Goal: Information Seeking & Learning: Learn about a topic

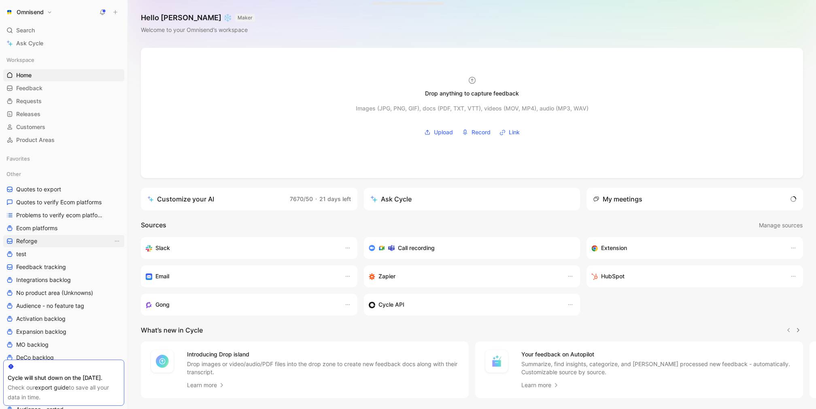
scroll to position [207, 0]
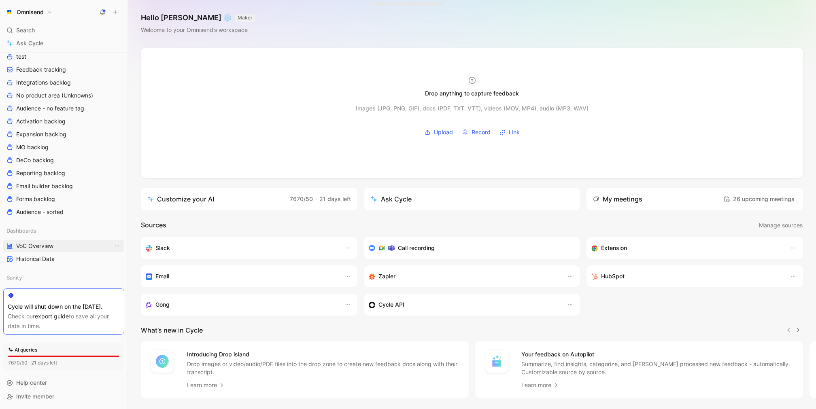
click at [51, 240] on link "VoC Overview" at bounding box center [63, 246] width 121 height 12
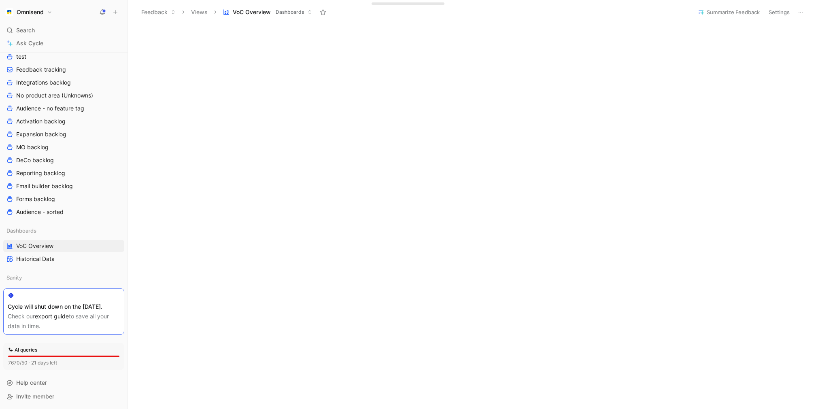
scroll to position [267, 0]
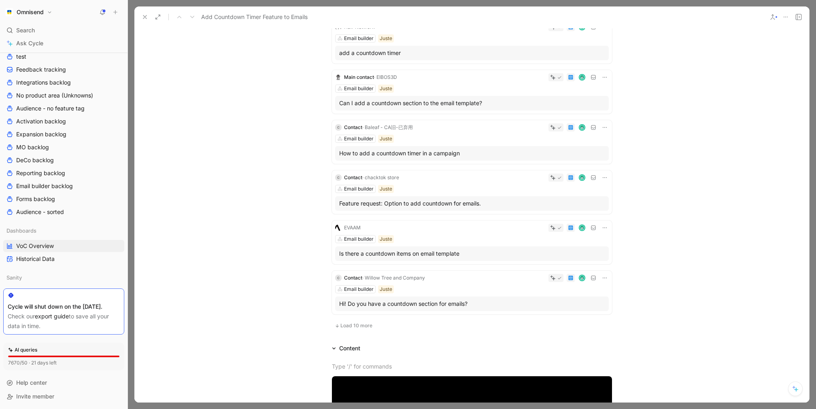
scroll to position [298, 0]
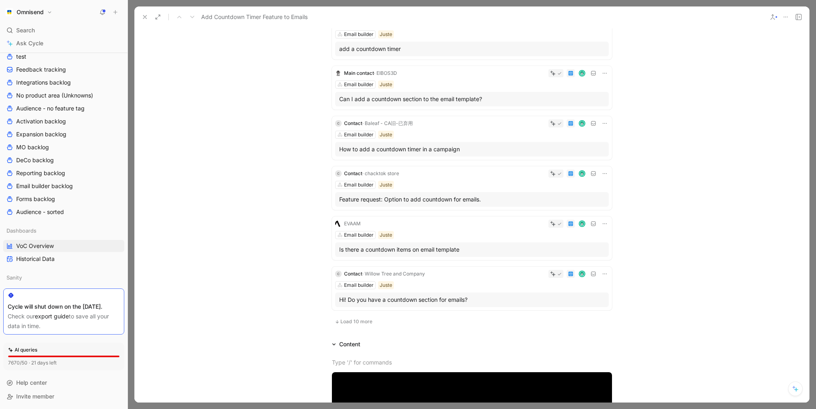
click at [437, 228] on div "EVAAM Email builder Juste Is there a countdown items on email template" at bounding box center [472, 238] width 280 height 44
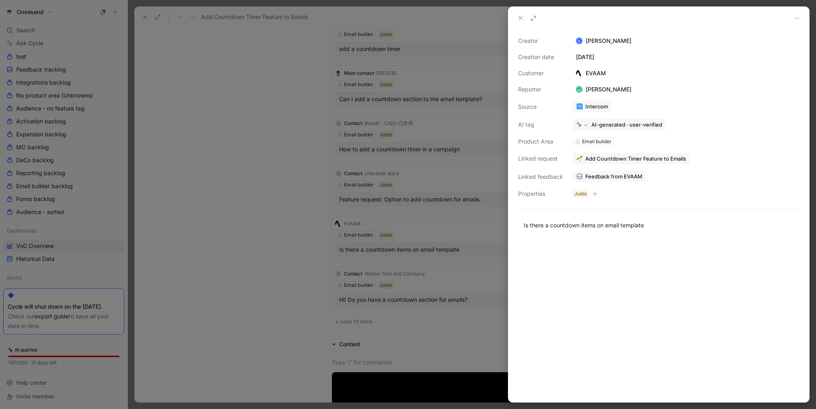
click at [613, 176] on span "Feedback from EVAAM" at bounding box center [613, 176] width 57 height 7
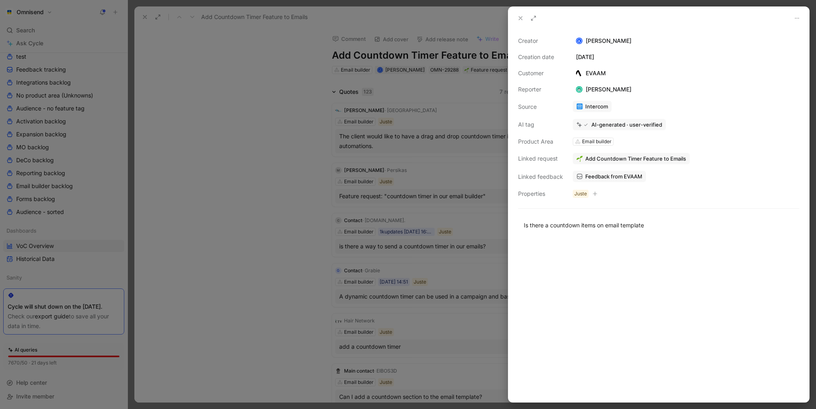
click at [379, 239] on div at bounding box center [408, 204] width 816 height 409
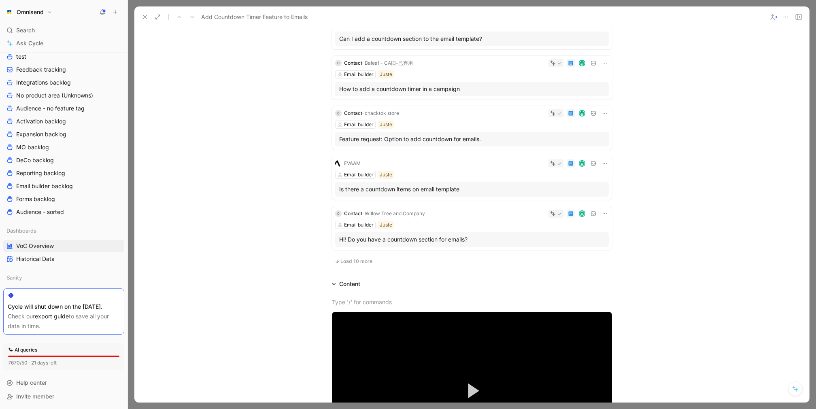
scroll to position [437, 0]
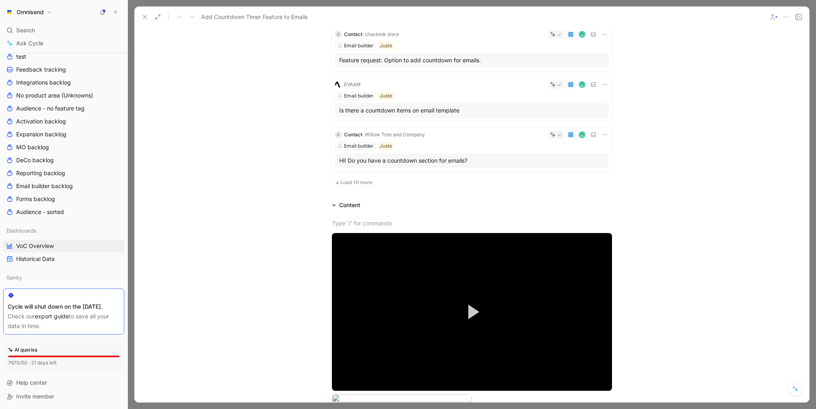
click at [373, 180] on button "Load 10 more" at bounding box center [353, 183] width 43 height 10
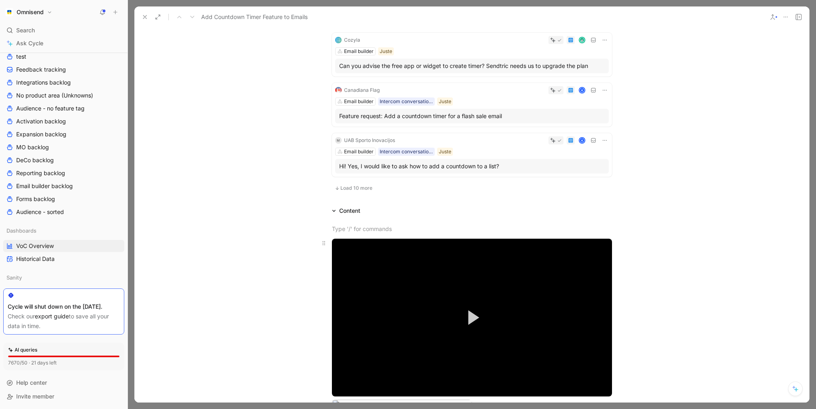
scroll to position [887, 0]
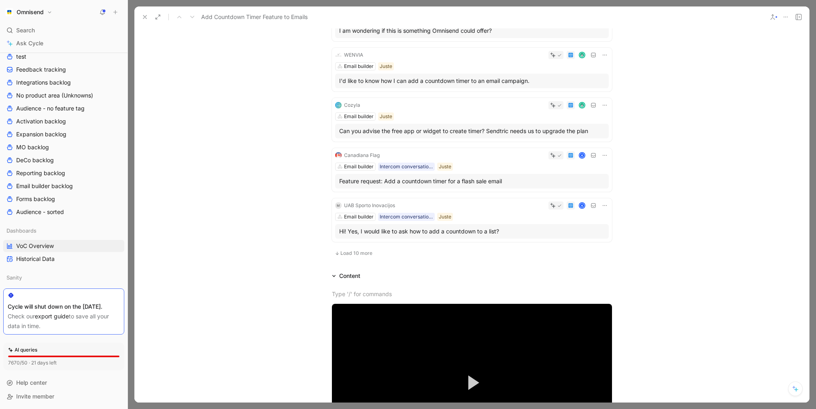
click at [494, 182] on div "Feature request: Add a countdown timer for a flash sale email" at bounding box center [471, 181] width 265 height 10
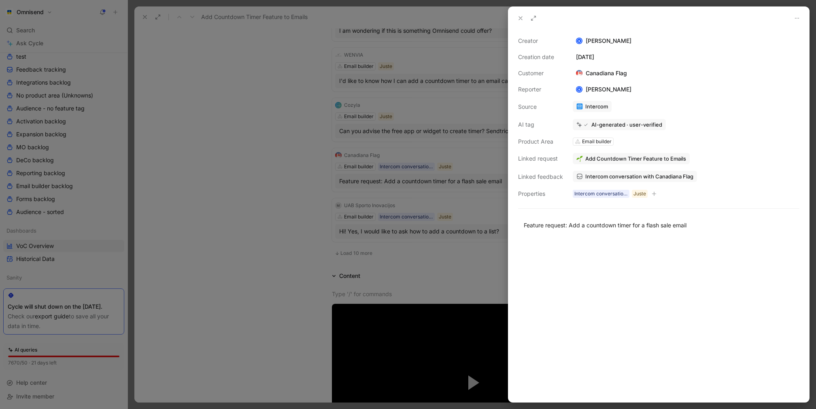
click at [622, 180] on link "Intercom conversation with Canadiana Flag" at bounding box center [635, 176] width 124 height 11
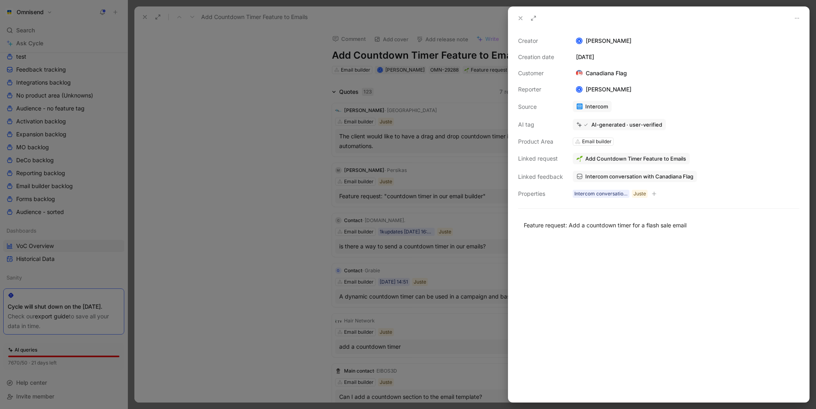
click at [348, 198] on div at bounding box center [408, 204] width 816 height 409
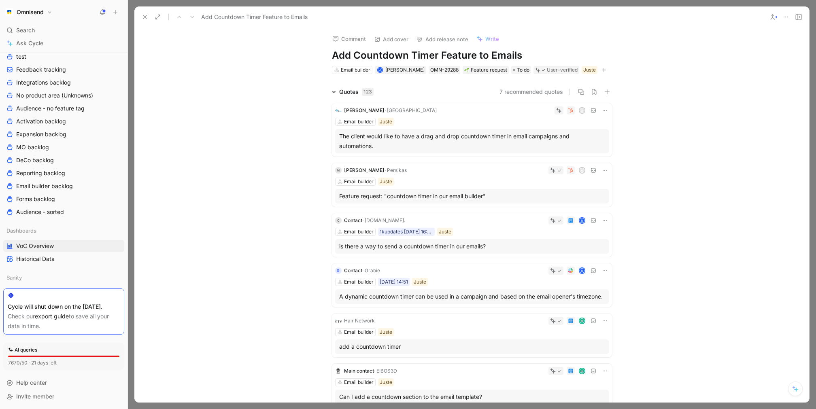
click at [468, 294] on div "A dynamic countdown timer can be used in a campaign and based on the email open…" at bounding box center [471, 297] width 265 height 10
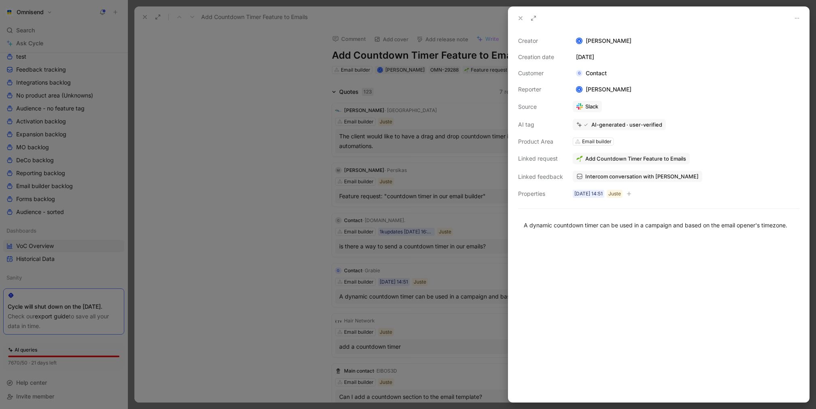
click at [419, 261] on div at bounding box center [408, 204] width 816 height 409
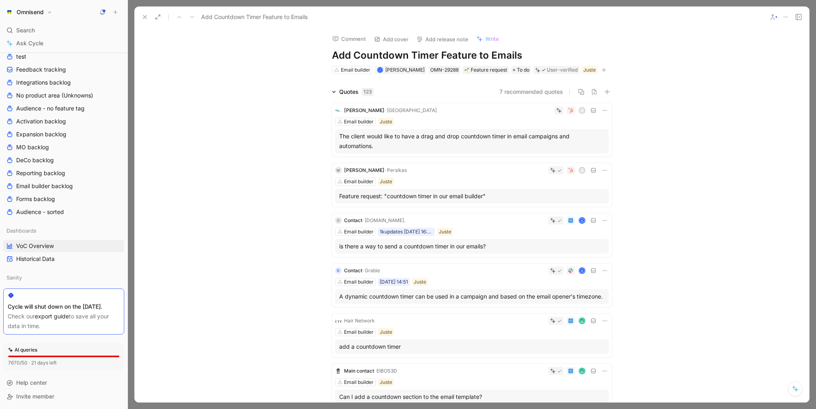
click at [495, 147] on div "The client would like to have a drag and drop countdown timer in email campaign…" at bounding box center [471, 141] width 265 height 19
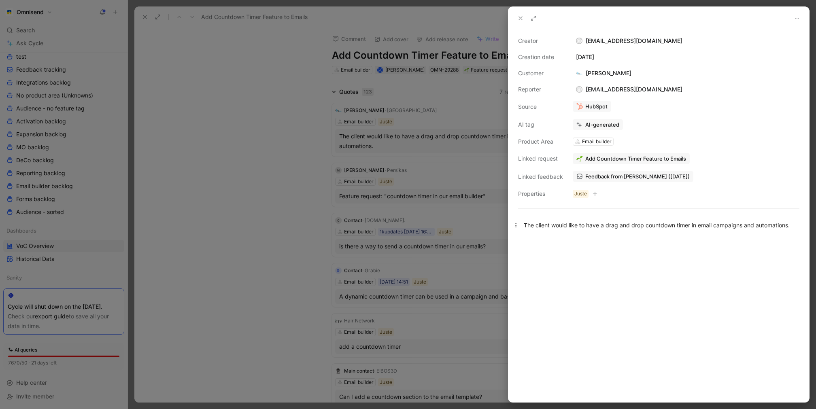
click at [694, 228] on div "The client would like to have a drag and drop countdown timer in email campaign…" at bounding box center [659, 225] width 270 height 8
click at [691, 228] on div "The client would like to have a drag and drop countdown timer in email campaign…" at bounding box center [659, 225] width 270 height 8
copy div "The client would like to have a drag and drop countdown timer in email campaign…"
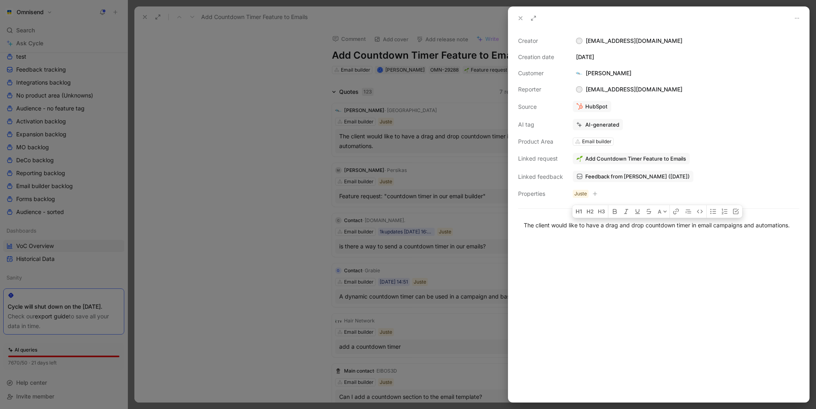
click at [376, 260] on div at bounding box center [408, 204] width 816 height 409
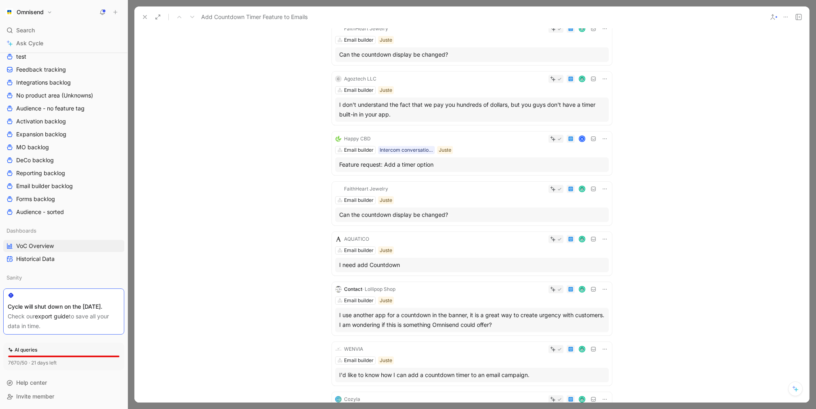
scroll to position [960, 0]
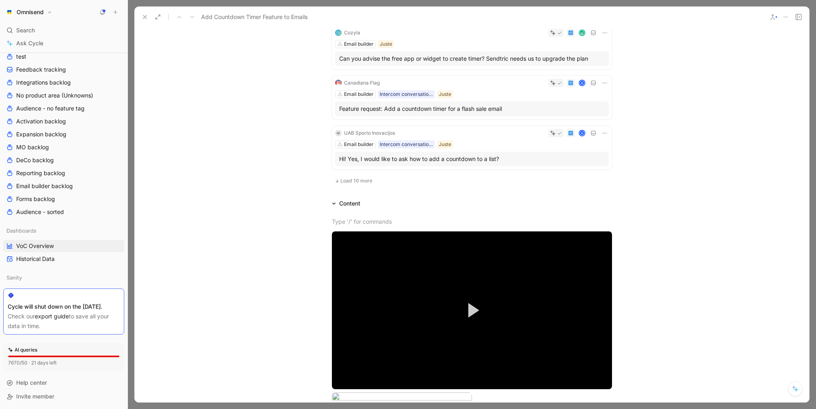
click at [449, 160] on div "Hi! Yes, I would like to ask how to add a countdown to a list?" at bounding box center [471, 159] width 265 height 10
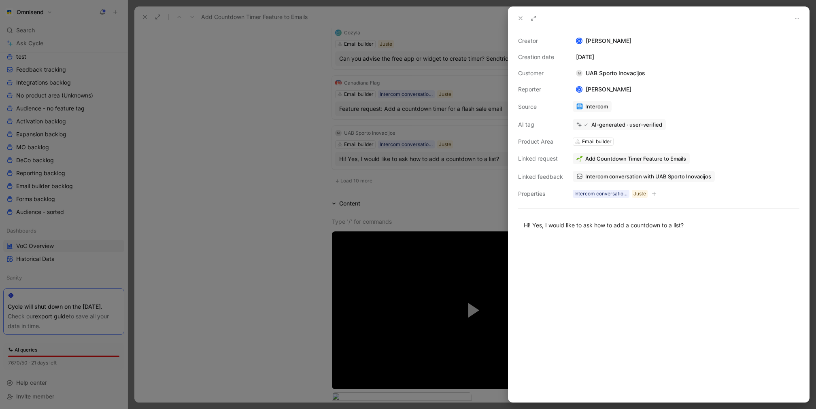
click at [614, 179] on span "Intercom conversation with UAB Sporto Inovacijos" at bounding box center [648, 176] width 126 height 7
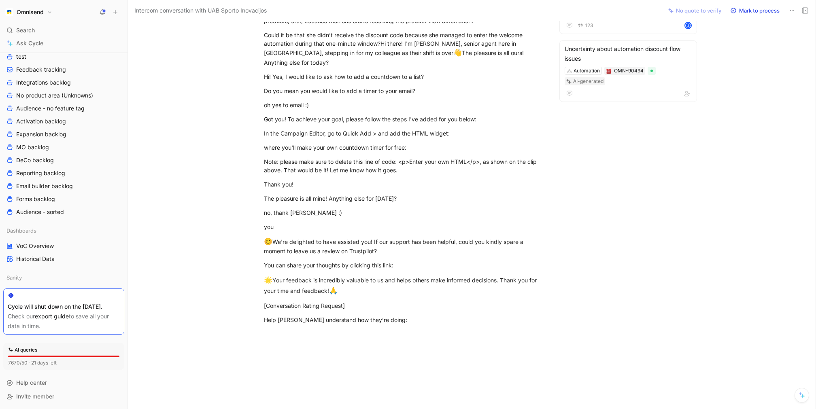
scroll to position [108, 0]
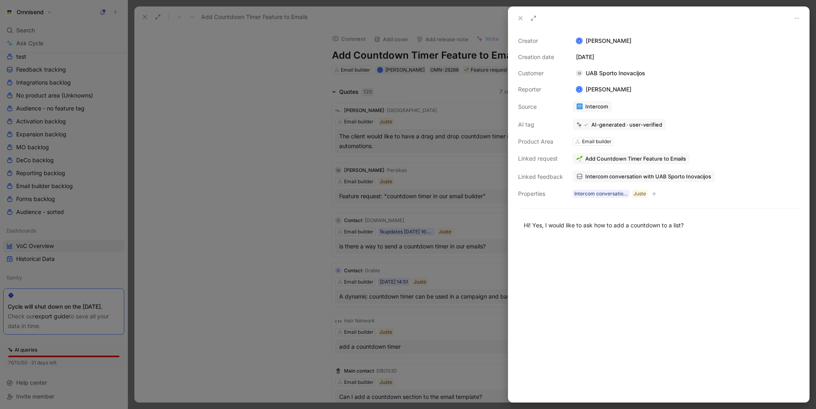
click at [422, 279] on div at bounding box center [408, 204] width 816 height 409
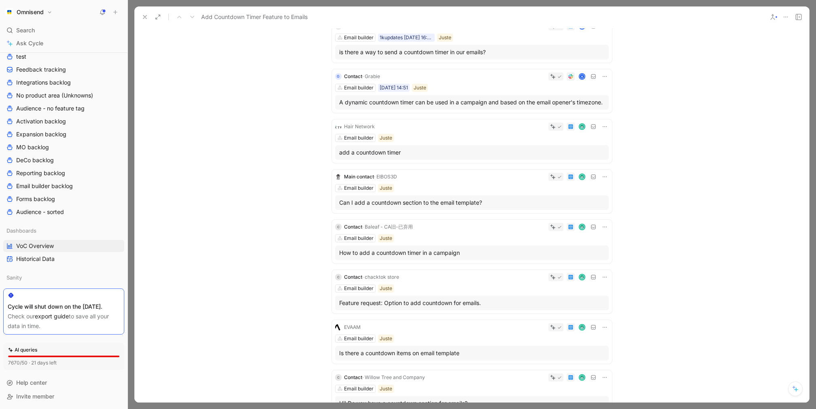
scroll to position [198, 0]
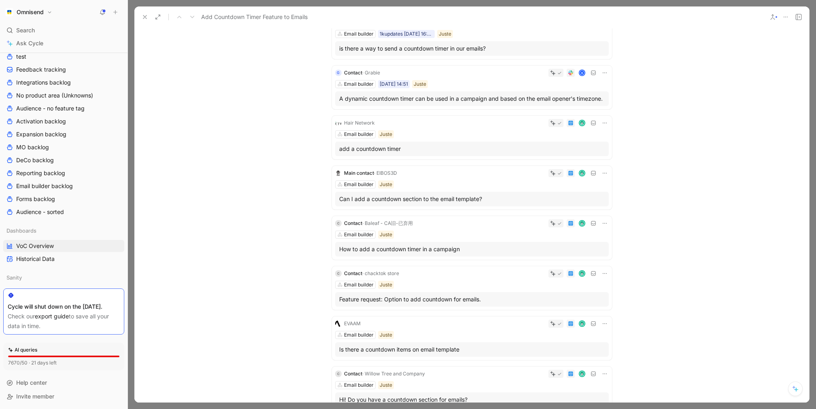
click at [468, 187] on div "Email builder Juste" at bounding box center [472, 184] width 274 height 8
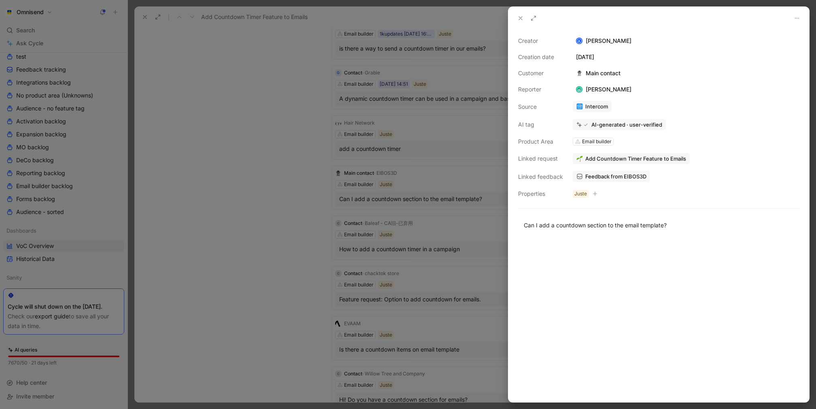
click at [615, 175] on span "Feedback from EIBOS3D" at bounding box center [615, 176] width 61 height 7
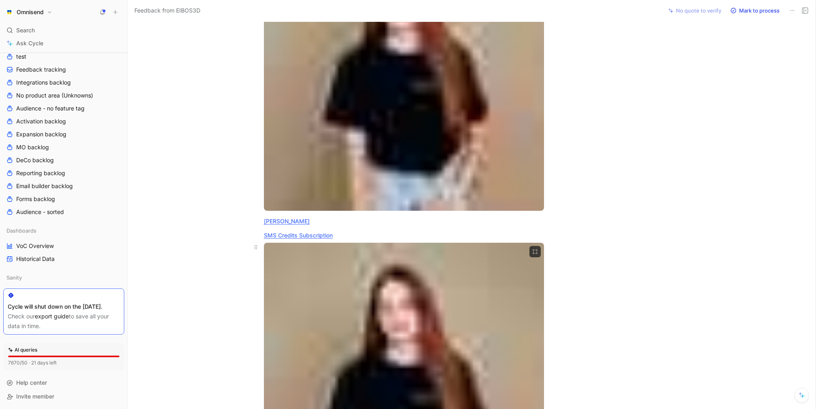
scroll to position [760, 0]
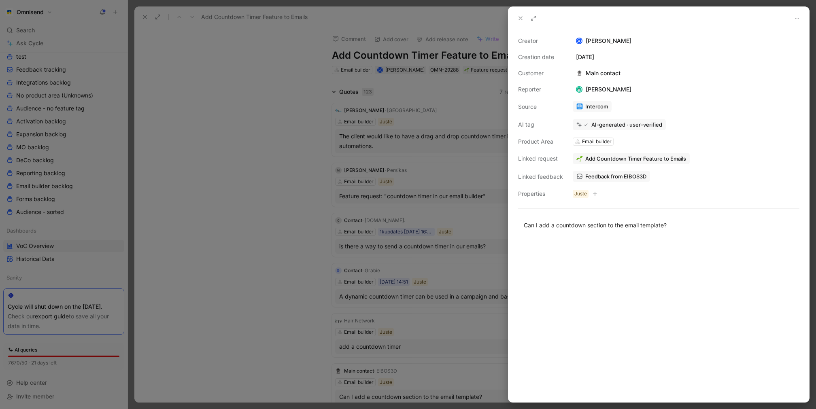
click at [348, 220] on div at bounding box center [408, 204] width 816 height 409
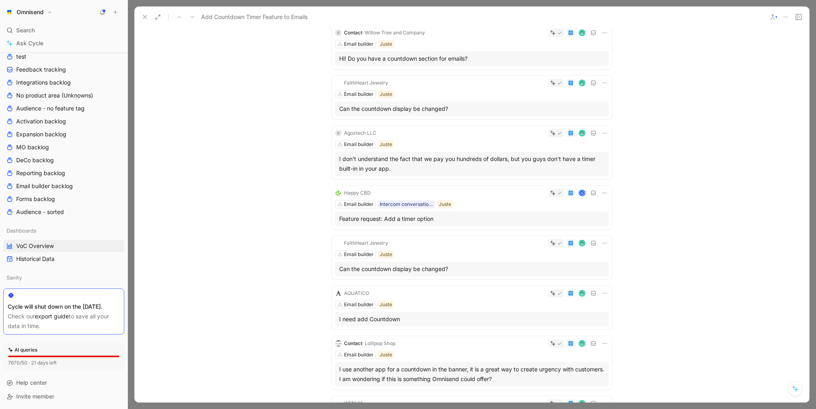
scroll to position [749, 0]
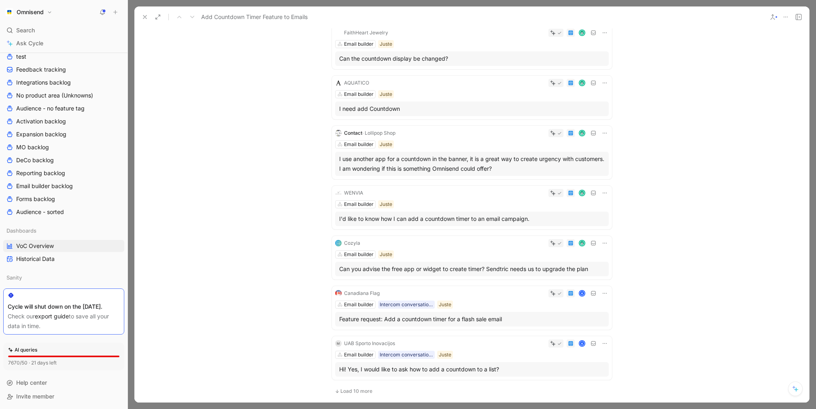
click at [493, 315] on div "Feature request: Add a countdown timer for a flash sale email" at bounding box center [471, 319] width 265 height 10
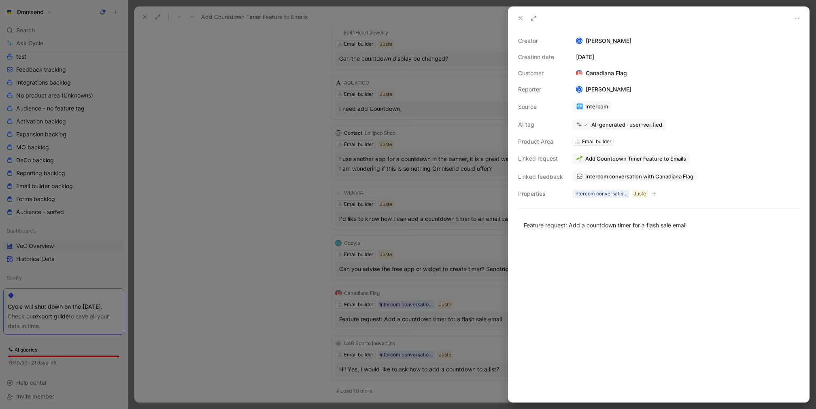
click at [647, 173] on span "Intercom conversation with Canadiana Flag" at bounding box center [639, 176] width 108 height 7
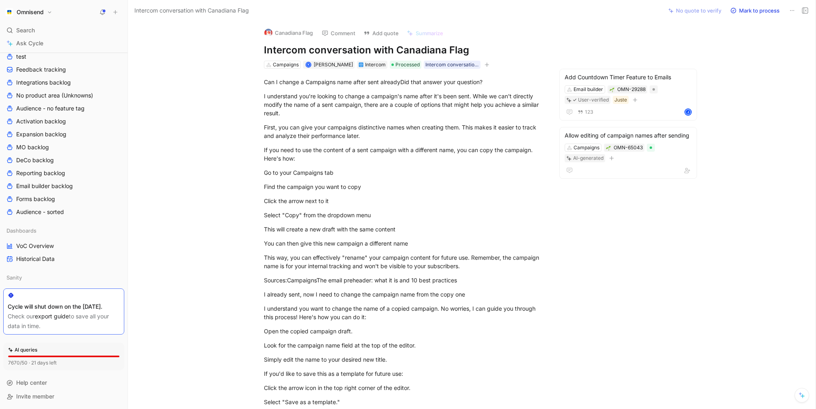
scroll to position [17, 0]
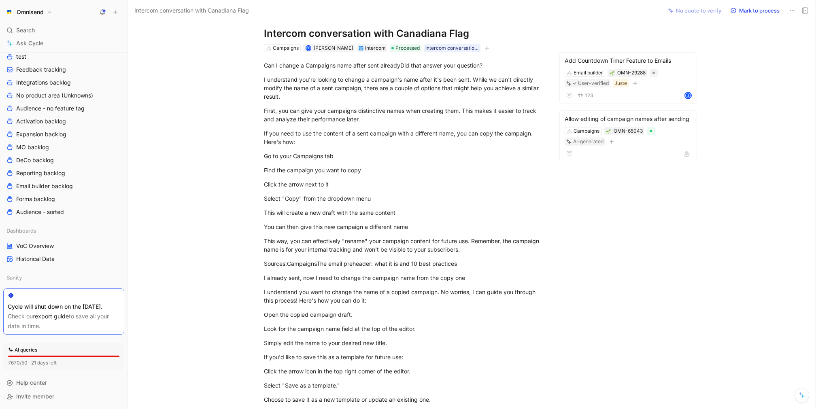
click at [452, 187] on div "Click the arrow next to it" at bounding box center [404, 184] width 280 height 8
click at [320, 150] on p "Go to your Campaigns tab" at bounding box center [403, 155] width 311 height 13
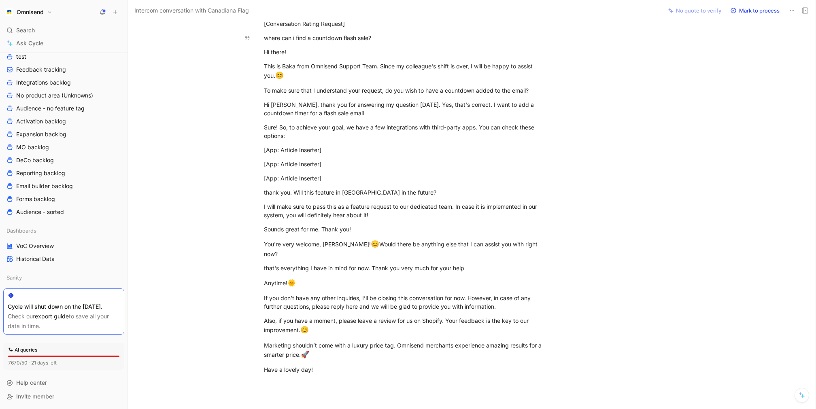
scroll to position [0, 0]
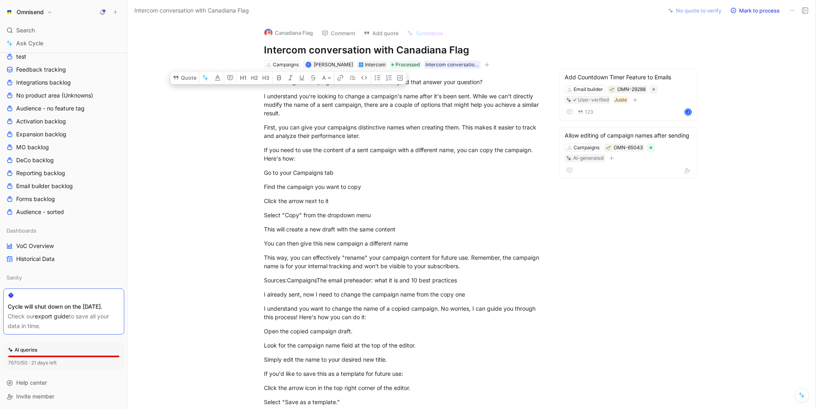
drag, startPoint x: 365, startPoint y: 372, endPoint x: 264, endPoint y: 84, distance: 305.1
copy div "Can I change a Campaigns name after sent alreadyDid that answer your question? …"
click at [376, 156] on div "If you need to use the content of a sent campaign with a different name, you ca…" at bounding box center [404, 154] width 280 height 17
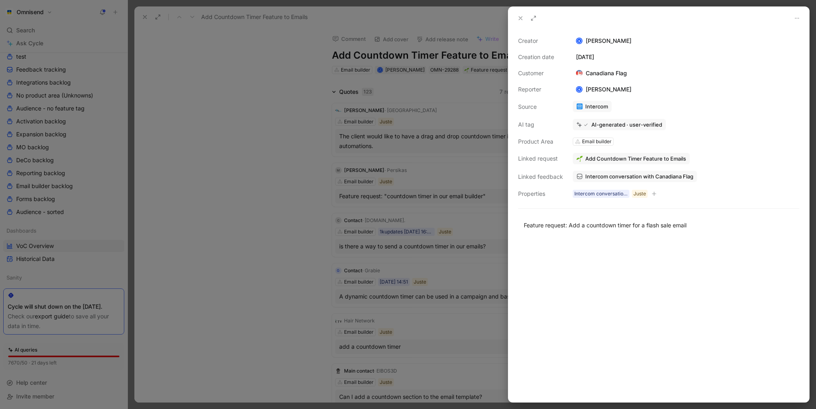
click at [237, 89] on div at bounding box center [408, 204] width 816 height 409
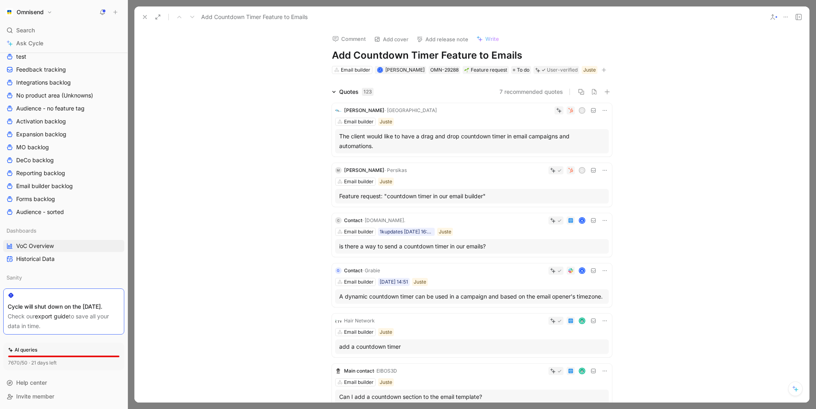
click at [142, 15] on icon at bounding box center [145, 17] width 6 height 6
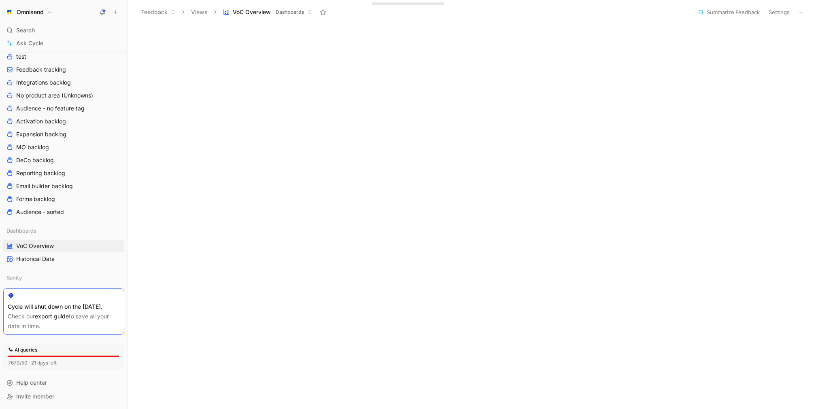
scroll to position [355, 0]
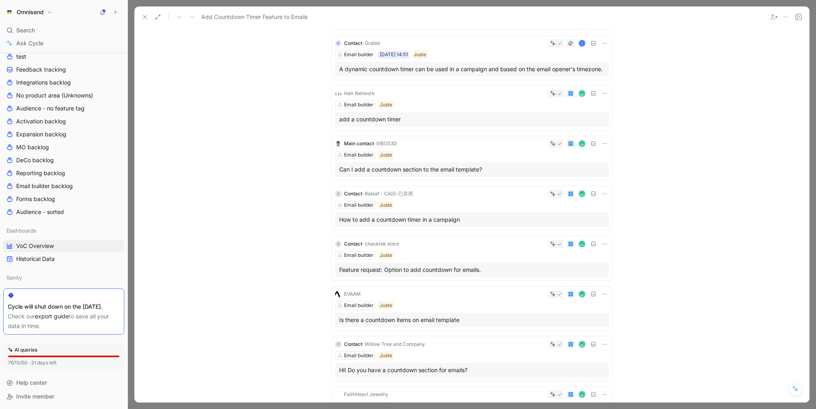
scroll to position [496, 0]
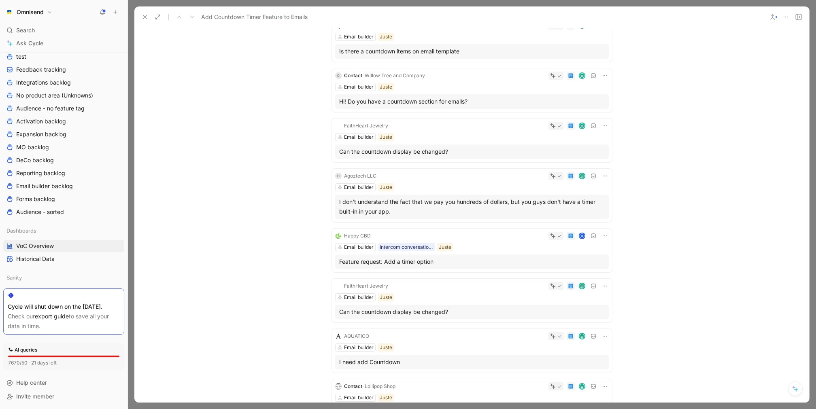
click at [523, 206] on div "I don't understand the fact that we pay you hundreds of dollars, but you guys d…" at bounding box center [471, 206] width 265 height 19
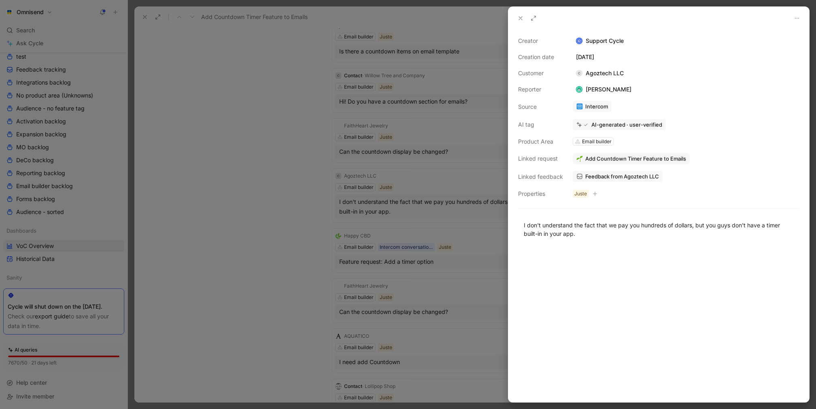
click at [613, 177] on span "Feedback from Agoztech LLC" at bounding box center [622, 176] width 74 height 7
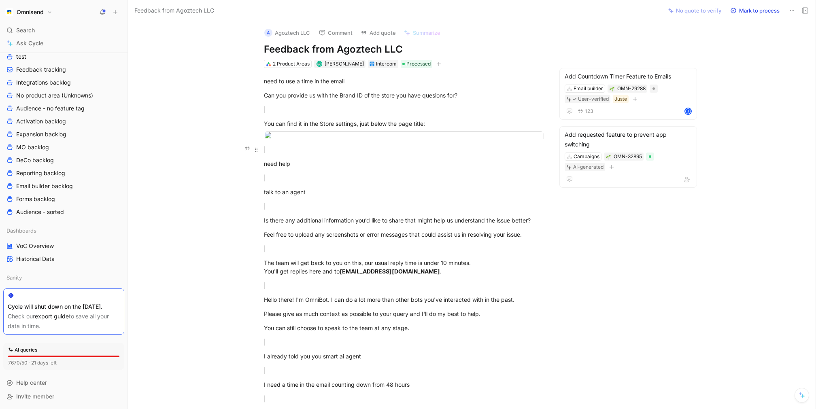
click at [350, 146] on div "|" at bounding box center [404, 149] width 280 height 8
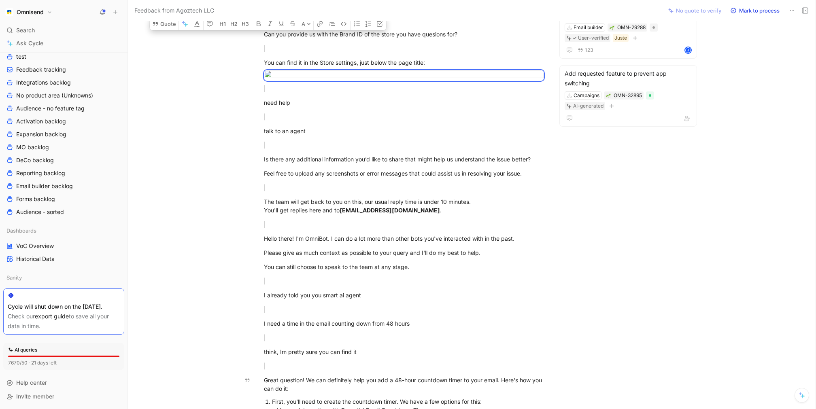
scroll to position [62, 0]
drag, startPoint x: 264, startPoint y: 62, endPoint x: 368, endPoint y: 403, distance: 356.1
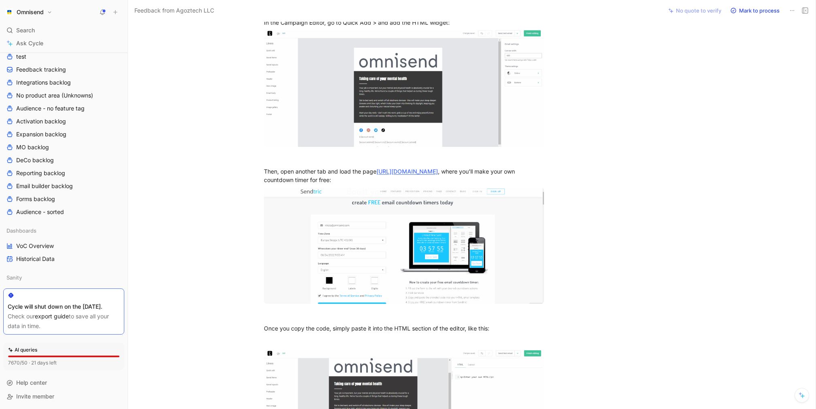
scroll to position [0, 0]
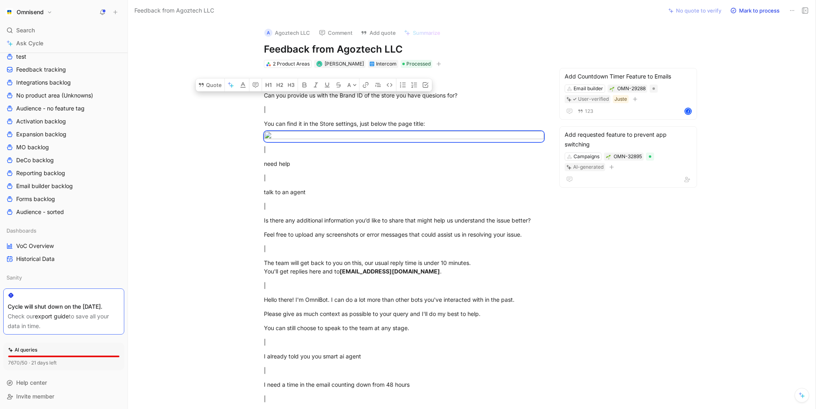
drag, startPoint x: 388, startPoint y: 297, endPoint x: 265, endPoint y: 84, distance: 245.8
copy div "lore ip dol s amet co adi elits Doe tem incidid ut labo etd Magna AL en adm ven…"
click at [314, 34] on div "A Agoztech LLC Comment Add quote Summarize" at bounding box center [402, 30] width 283 height 17
click at [307, 34] on button "A Agoztech LLC" at bounding box center [287, 33] width 53 height 12
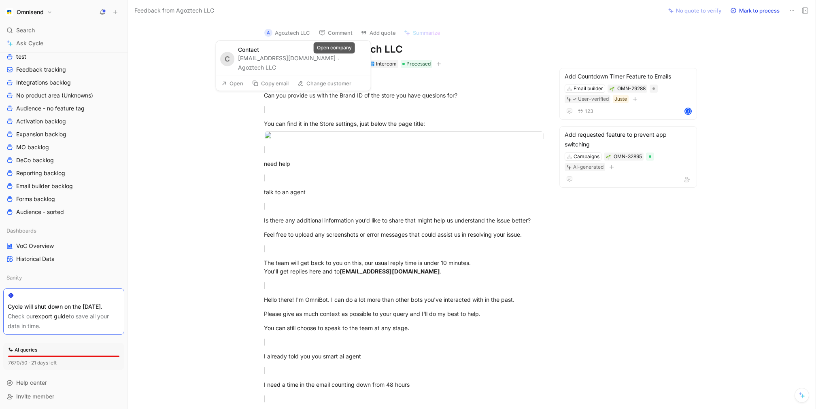
click at [276, 63] on button "Agoztech LLC" at bounding box center [257, 68] width 38 height 10
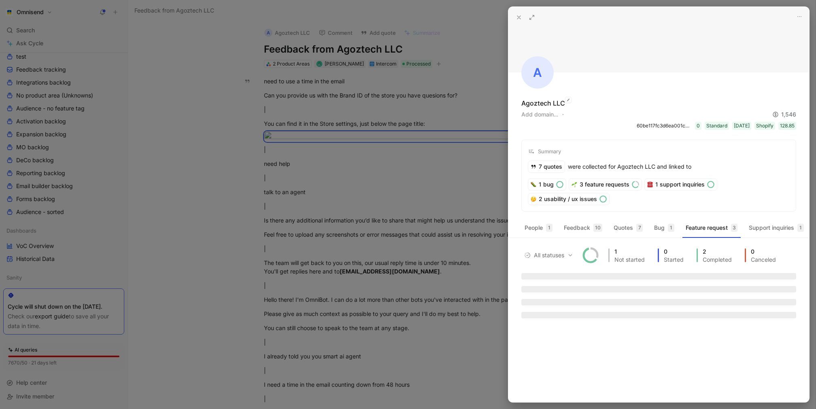
drag, startPoint x: 584, startPoint y: 102, endPoint x: 521, endPoint y: 102, distance: 62.7
click at [521, 102] on div "Agoztech LLC Add domain… 1,546 60be117fc3d6ea001c9fe397 0 Standard [DATE] Shopi…" at bounding box center [658, 114] width 275 height 32
copy div "Agoztech LLC"
